Goal: Task Accomplishment & Management: Complete application form

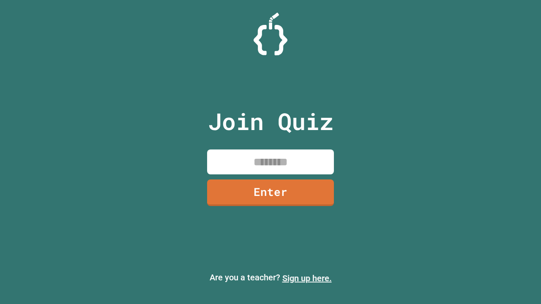
click at [307, 279] on link "Sign up here." at bounding box center [306, 278] width 49 height 10
